Goal: Task Accomplishment & Management: Complete application form

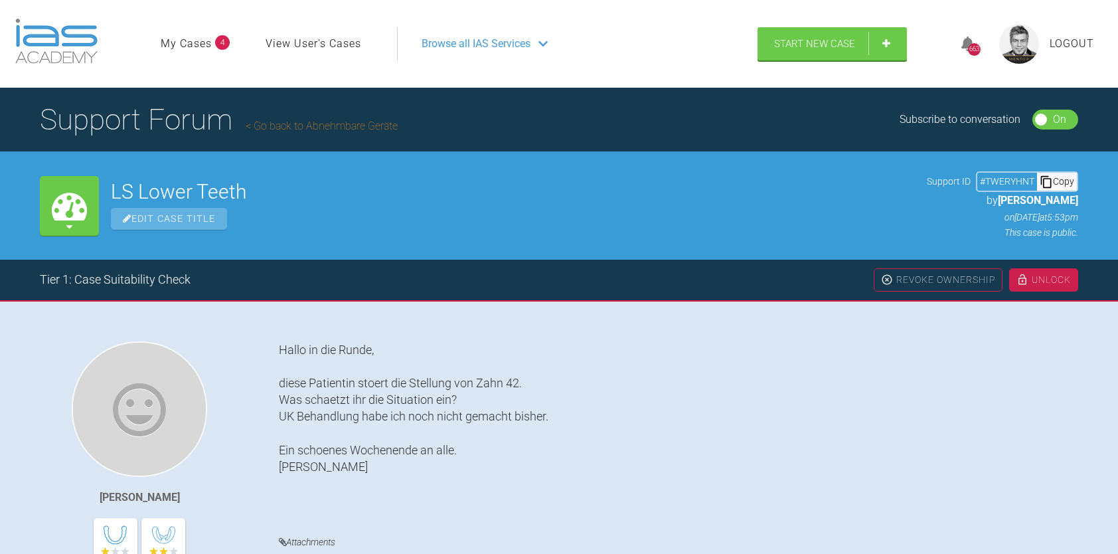
click at [50, 39] on img at bounding box center [56, 41] width 82 height 45
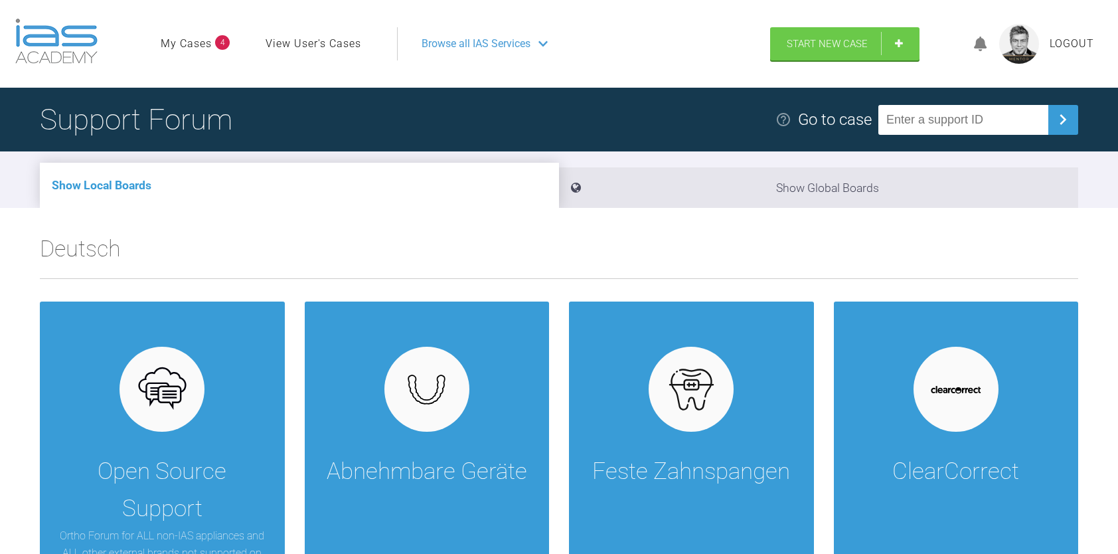
click at [547, 43] on icon at bounding box center [543, 44] width 9 height 11
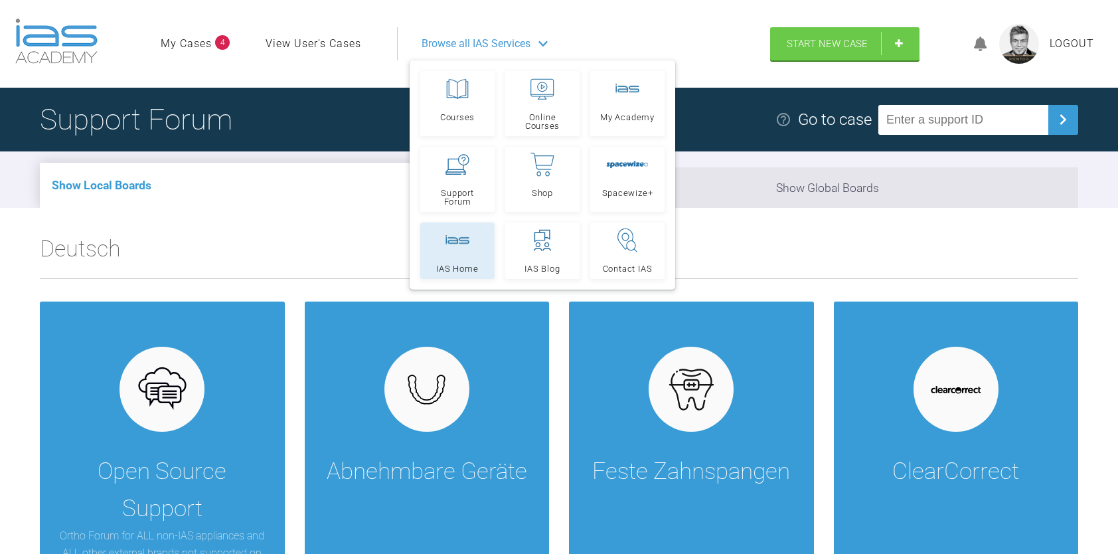
click at [465, 244] on rect at bounding box center [458, 240] width 24 height 10
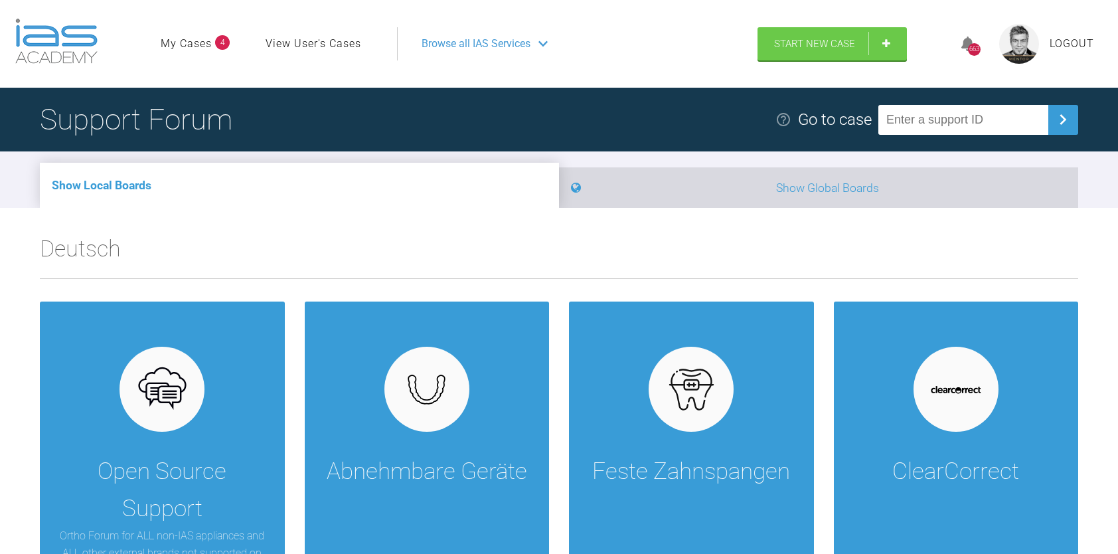
click at [831, 194] on li "Show Global Boards" at bounding box center [818, 187] width 519 height 41
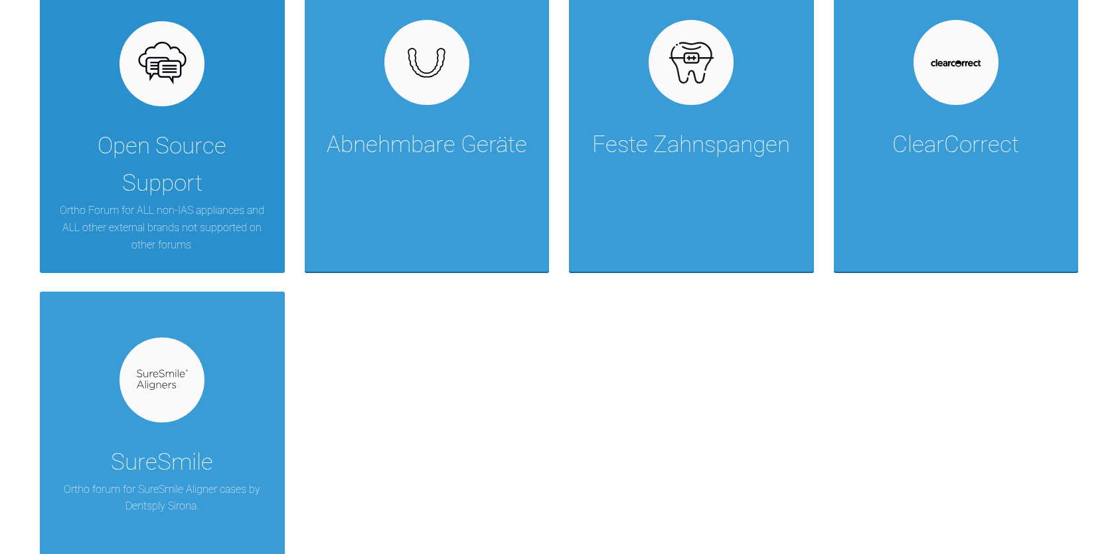
scroll to position [2169, 0]
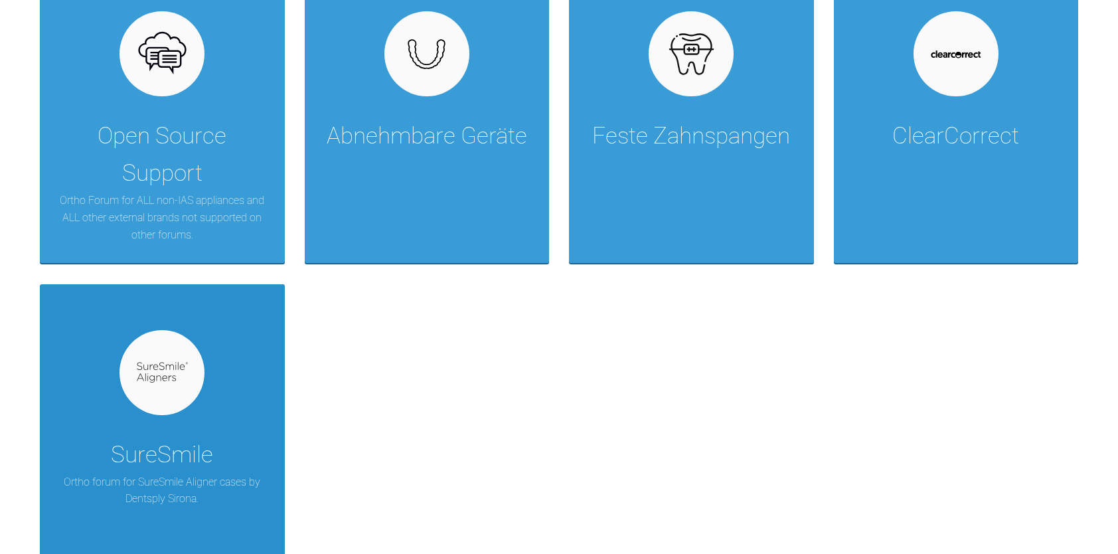
click at [167, 385] on div at bounding box center [162, 372] width 85 height 85
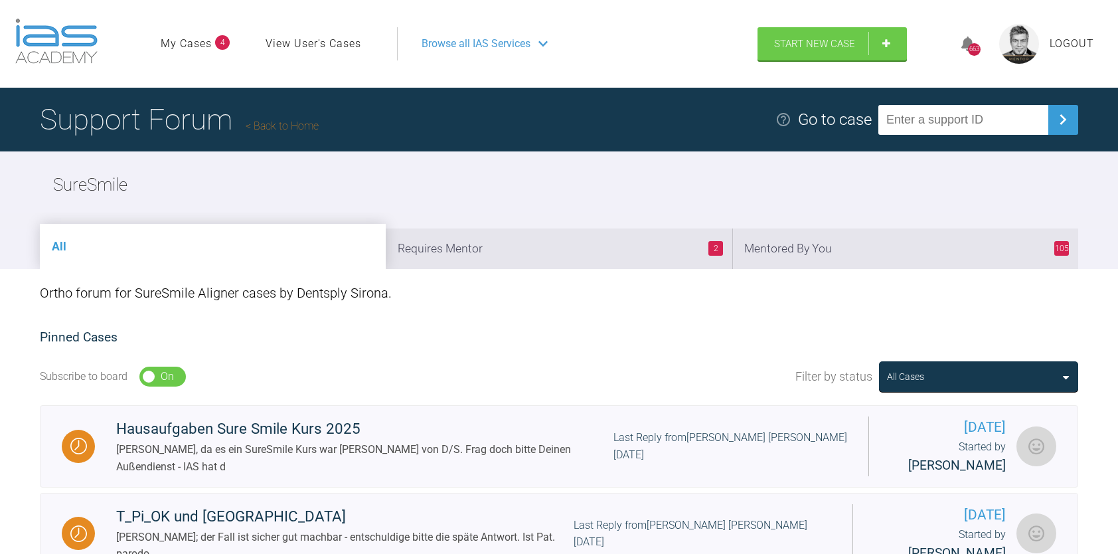
click at [223, 260] on li "All" at bounding box center [213, 246] width 346 height 45
click at [823, 51] on link "Start New Case" at bounding box center [832, 45] width 149 height 33
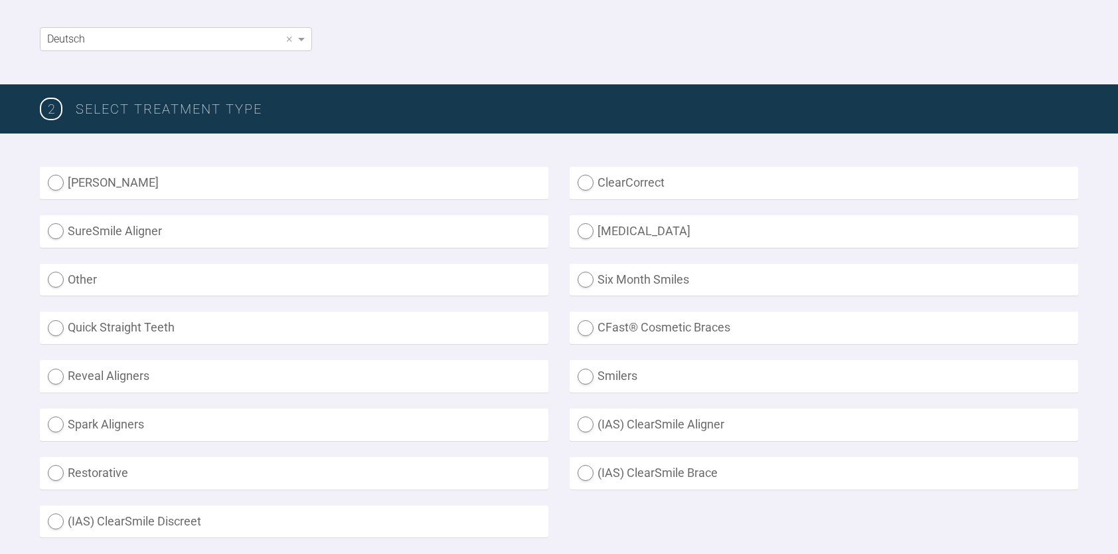
scroll to position [288, 0]
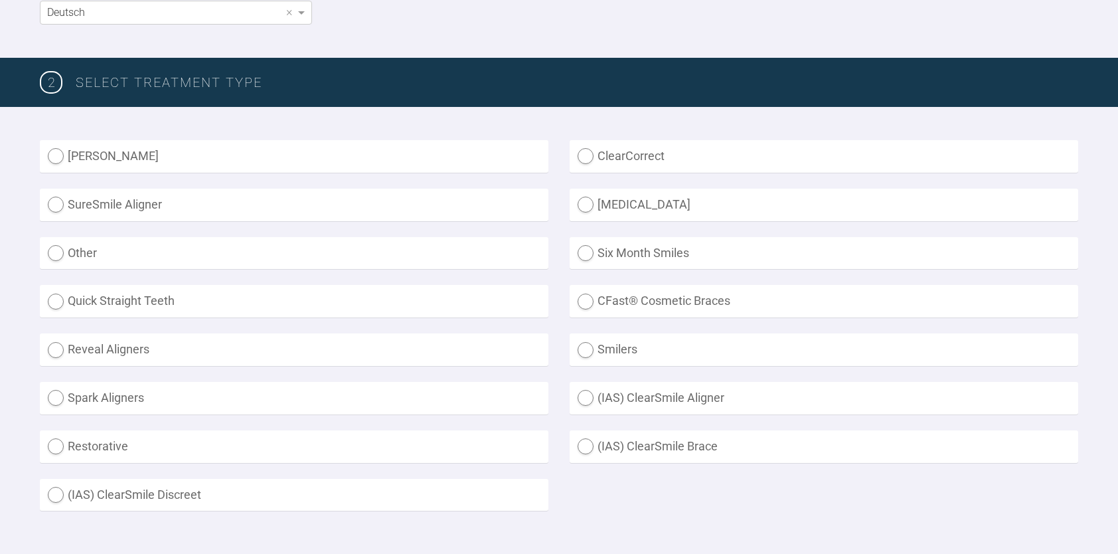
click at [54, 205] on label "SureSmile Aligner" at bounding box center [294, 205] width 509 height 33
radio Aligner "true"
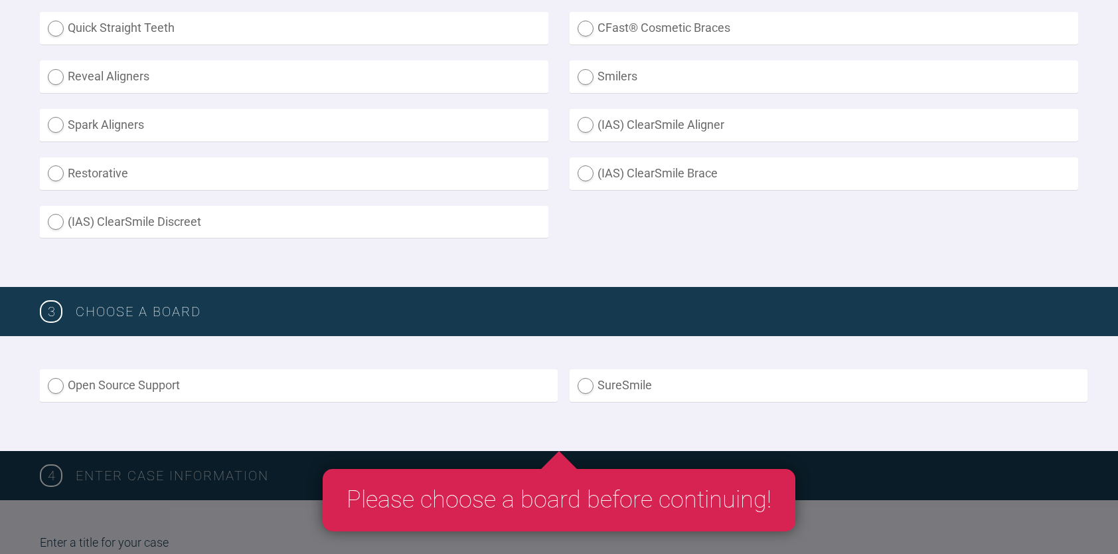
scroll to position [575, 0]
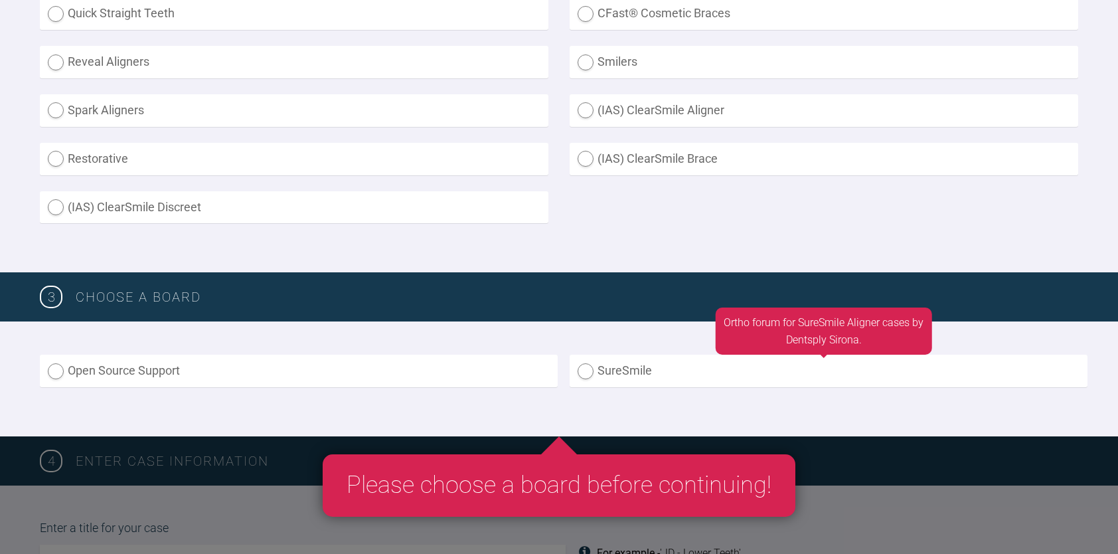
click at [586, 378] on label "SureSmile" at bounding box center [829, 371] width 518 height 33
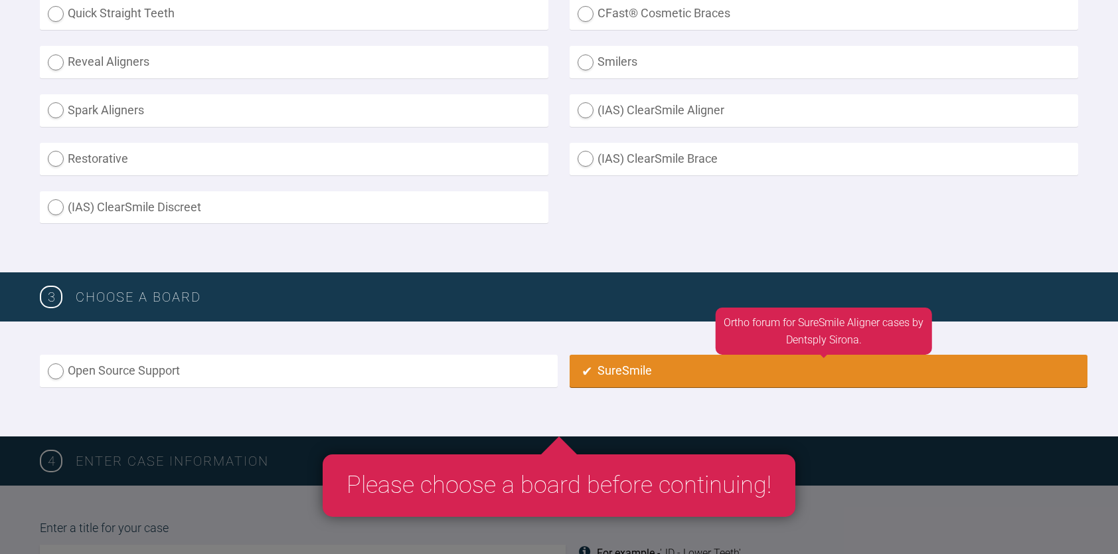
radio input "true"
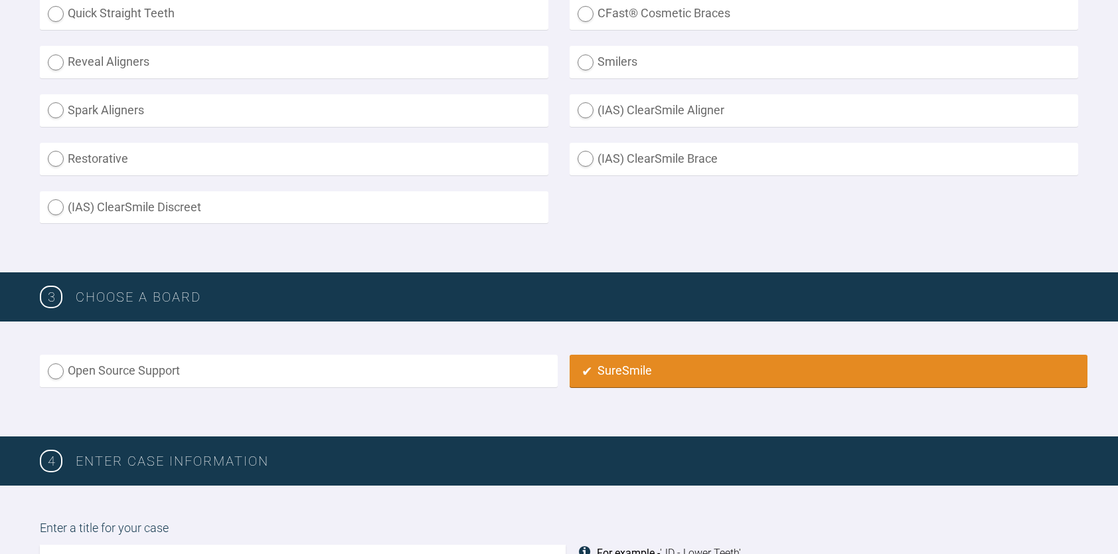
scroll to position [931, 0]
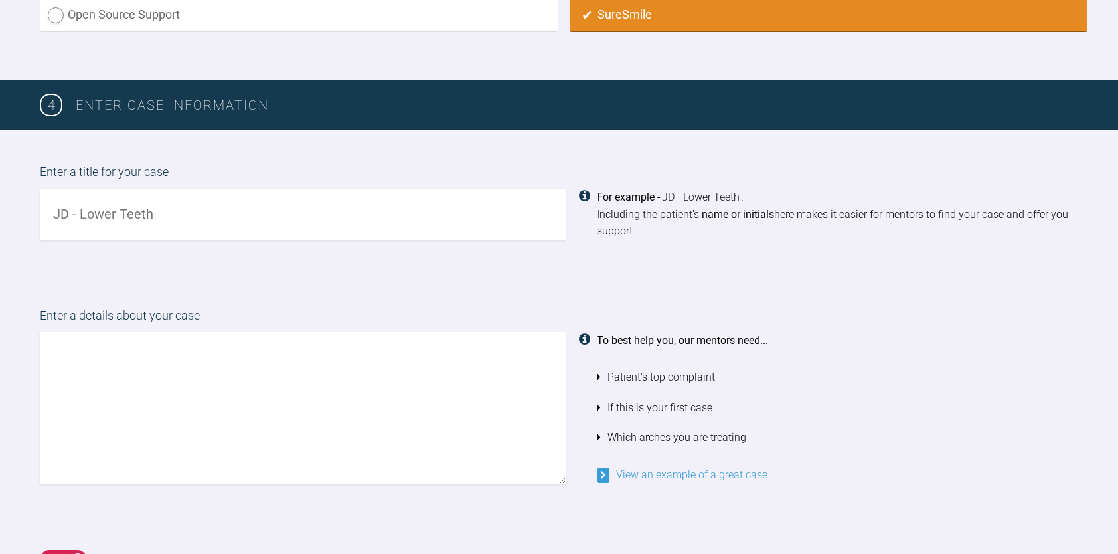
click at [120, 229] on input "text" at bounding box center [303, 214] width 526 height 51
drag, startPoint x: 74, startPoint y: 214, endPoint x: 96, endPoint y: 259, distance: 50.2
click at [74, 219] on input "Teat Live 13-09-21" at bounding box center [303, 214] width 526 height 51
type input "Test Live 13-09-21"
click at [104, 349] on textarea at bounding box center [303, 407] width 526 height 151
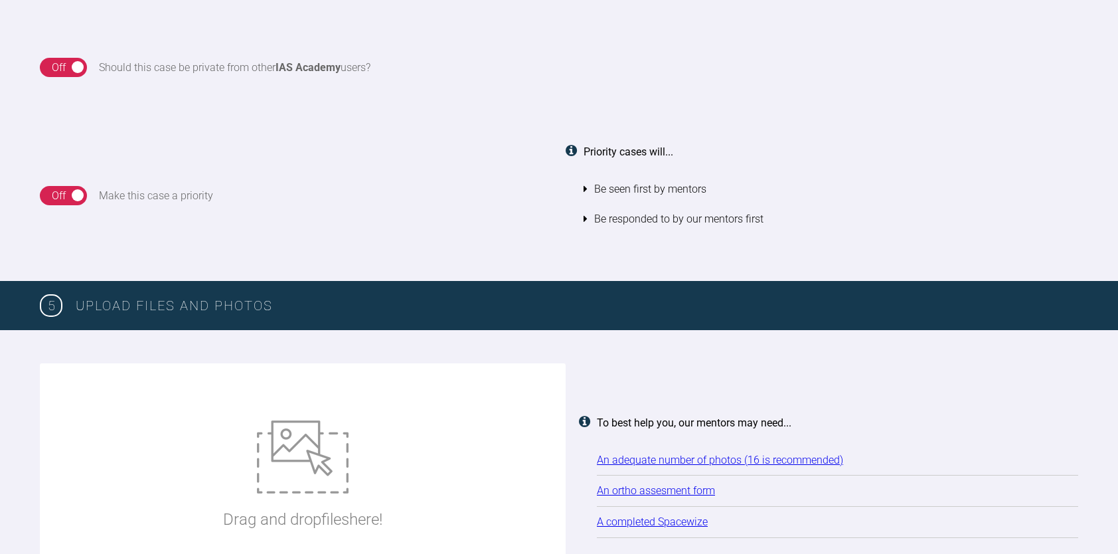
scroll to position [1440, 0]
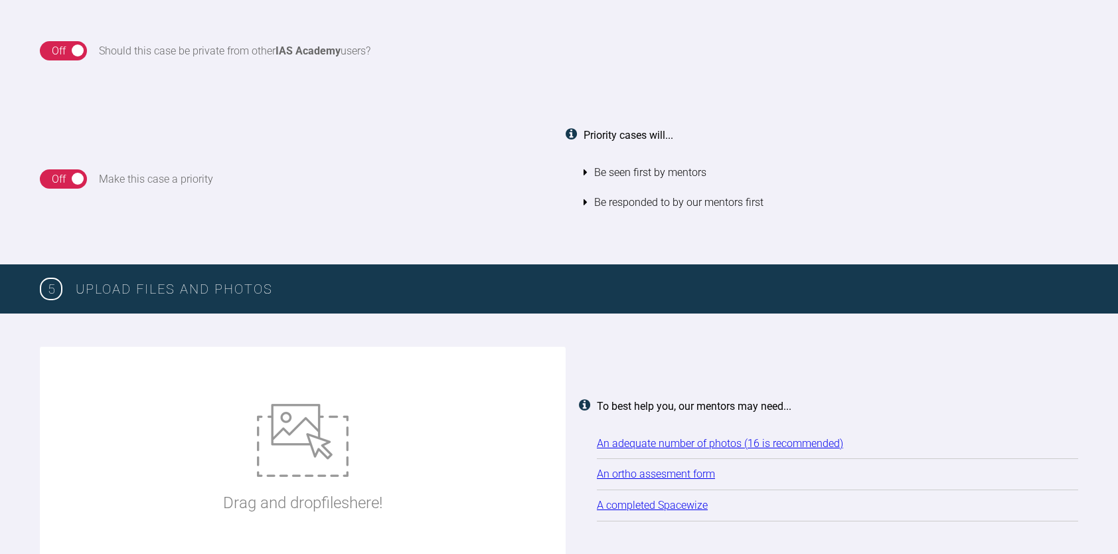
type textarea "bitte hilfe . .. . . ."
click at [284, 432] on img at bounding box center [303, 440] width 92 height 73
type input "C:\fakepath\ChinUp.jpeg"
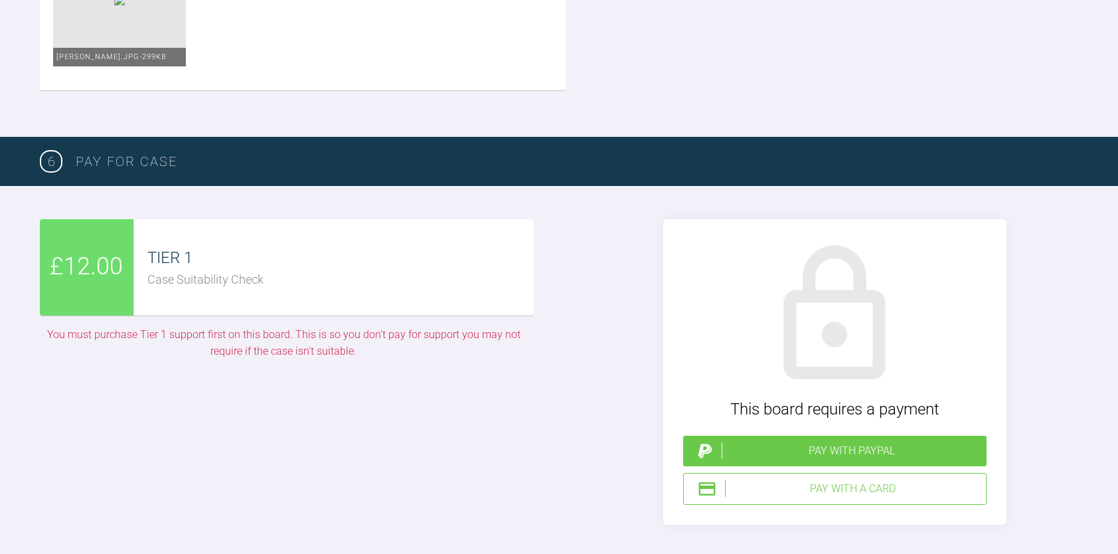
scroll to position [2176, 0]
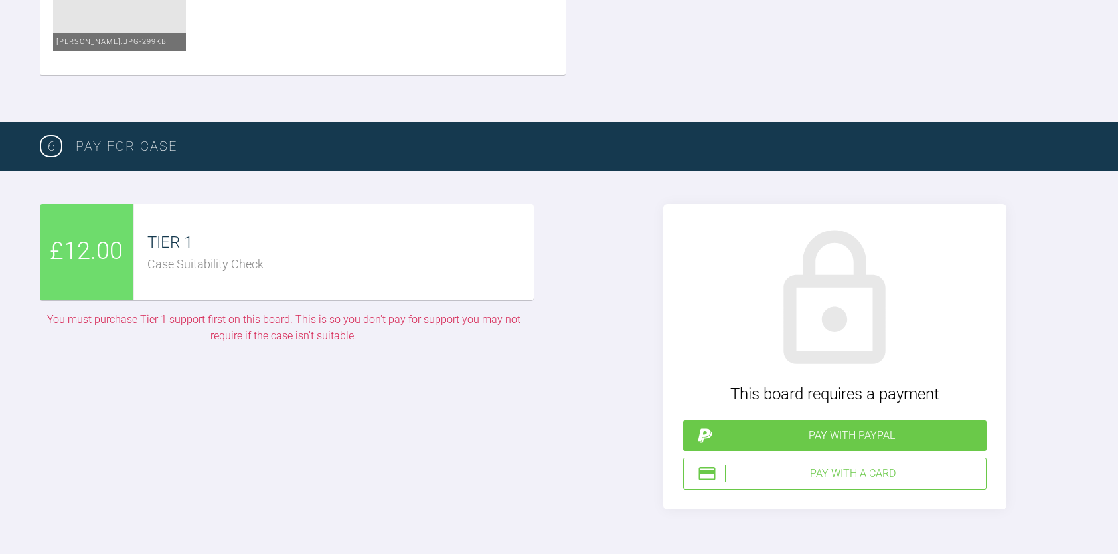
drag, startPoint x: 253, startPoint y: 264, endPoint x: 268, endPoint y: 262, distance: 15.3
click at [252, 263] on div "Case Suitability Check" at bounding box center [340, 264] width 387 height 19
click at [812, 444] on div "Pay with PayPal" at bounding box center [835, 435] width 304 height 31
click at [796, 470] on div "Pay with a Card" at bounding box center [853, 473] width 256 height 17
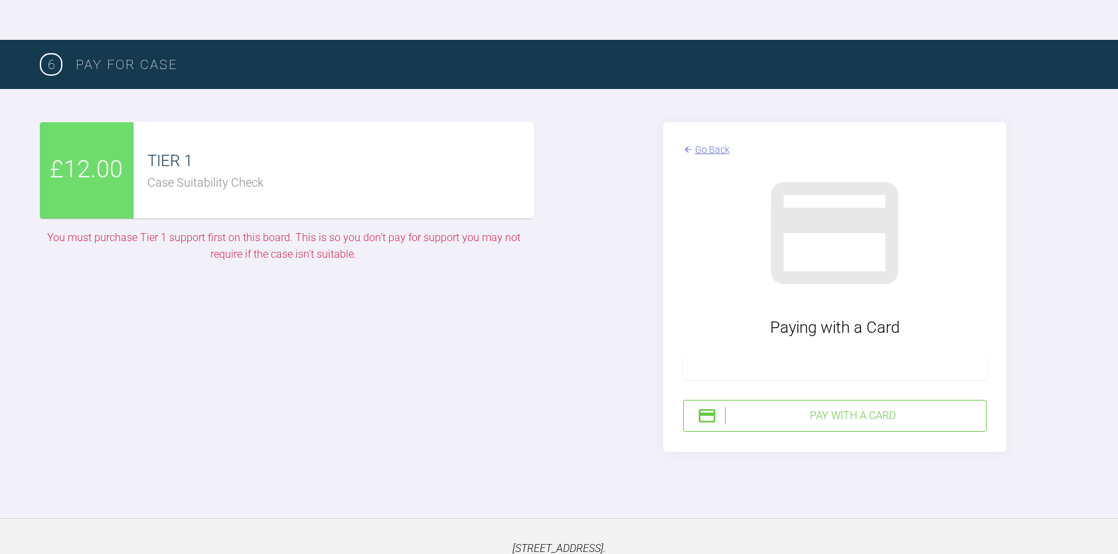
scroll to position [2200, 0]
